Goal: Information Seeking & Learning: Learn about a topic

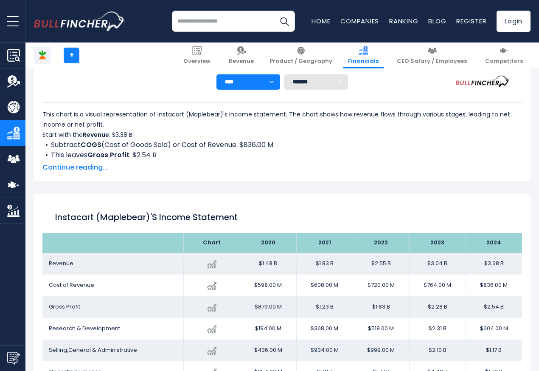
scroll to position [459, 0]
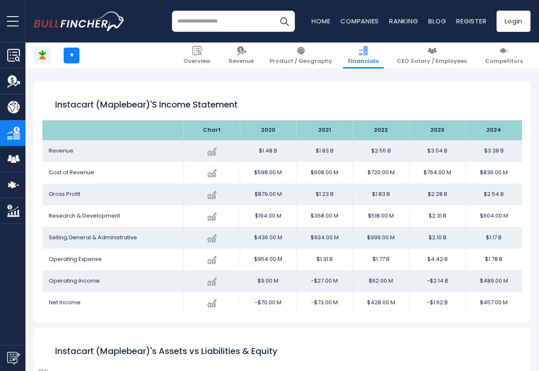
scroll to position [459, 0]
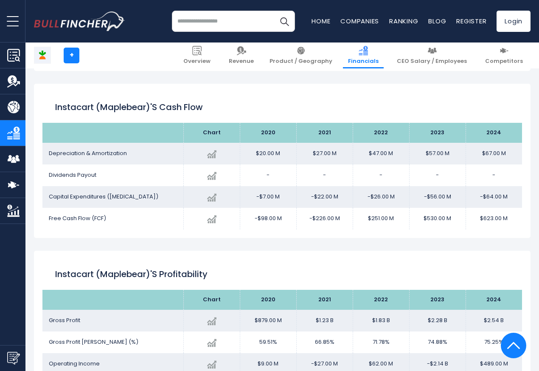
scroll to position [1224, 0]
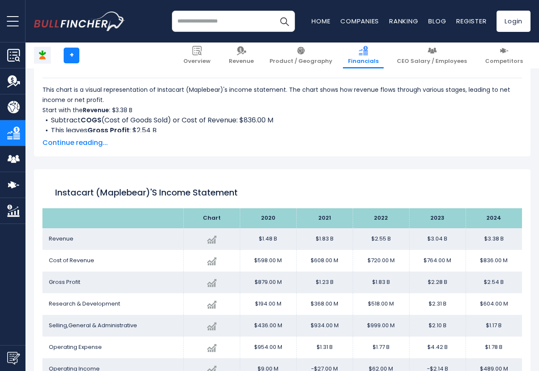
scroll to position [459, 0]
